Goal: Find specific fact: Find specific fact

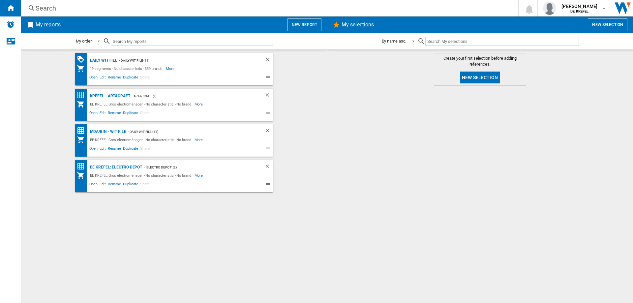
click at [51, 9] on div "Search" at bounding box center [268, 8] width 465 height 9
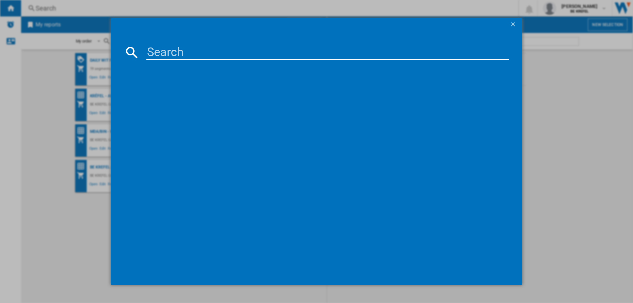
click at [154, 50] on input at bounding box center [327, 53] width 363 height 16
paste input "'21005433"
type input "'"
type input "21005433"
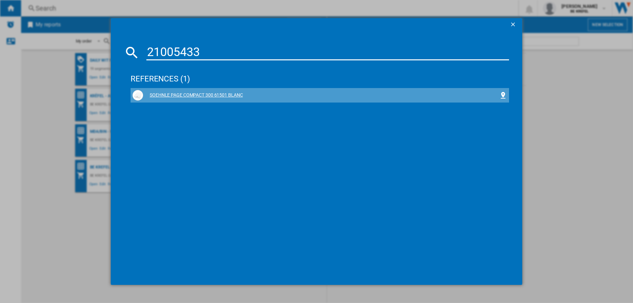
click at [202, 96] on div "SOEHNLE PAGE COMPACT 300 61501 BLANC" at bounding box center [321, 95] width 356 height 7
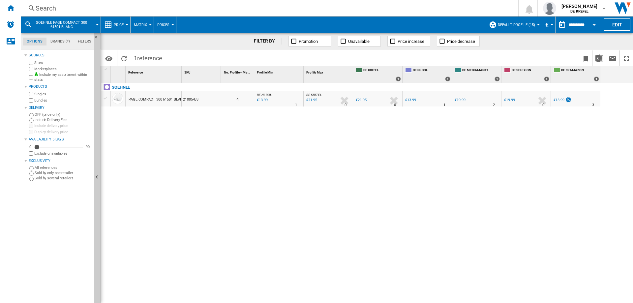
click at [458, 100] on div "€19.99" at bounding box center [460, 100] width 11 height 4
click at [560, 101] on div "€13.99" at bounding box center [558, 100] width 11 height 4
